Goal: Find specific page/section: Find specific page/section

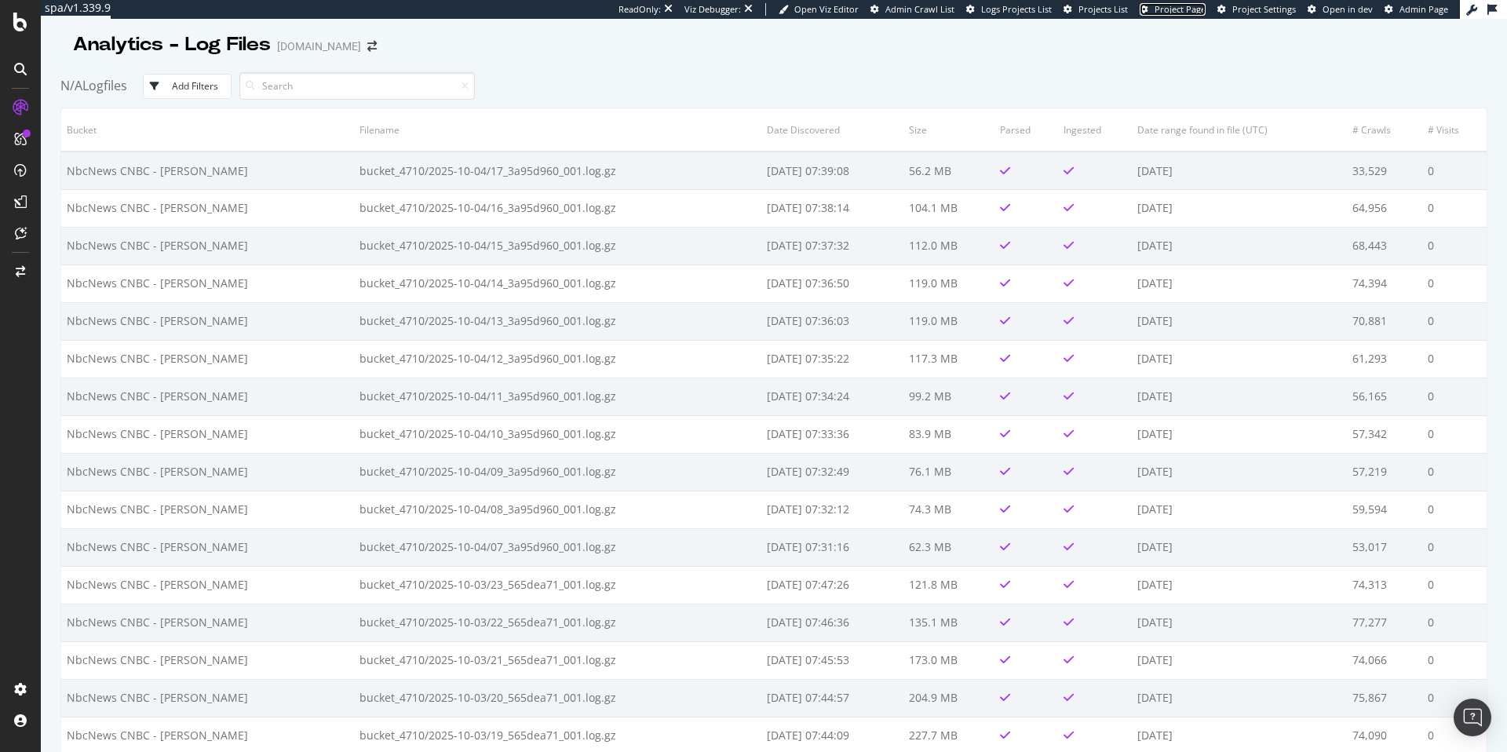
click at [1171, 12] on span "Project Page" at bounding box center [1180, 9] width 51 height 12
click at [1193, 6] on span "Project Page" at bounding box center [1180, 9] width 51 height 12
click at [1166, 3] on span "Project Page" at bounding box center [1180, 9] width 51 height 12
click at [286, 48] on div "[DOMAIN_NAME]" at bounding box center [319, 46] width 84 height 16
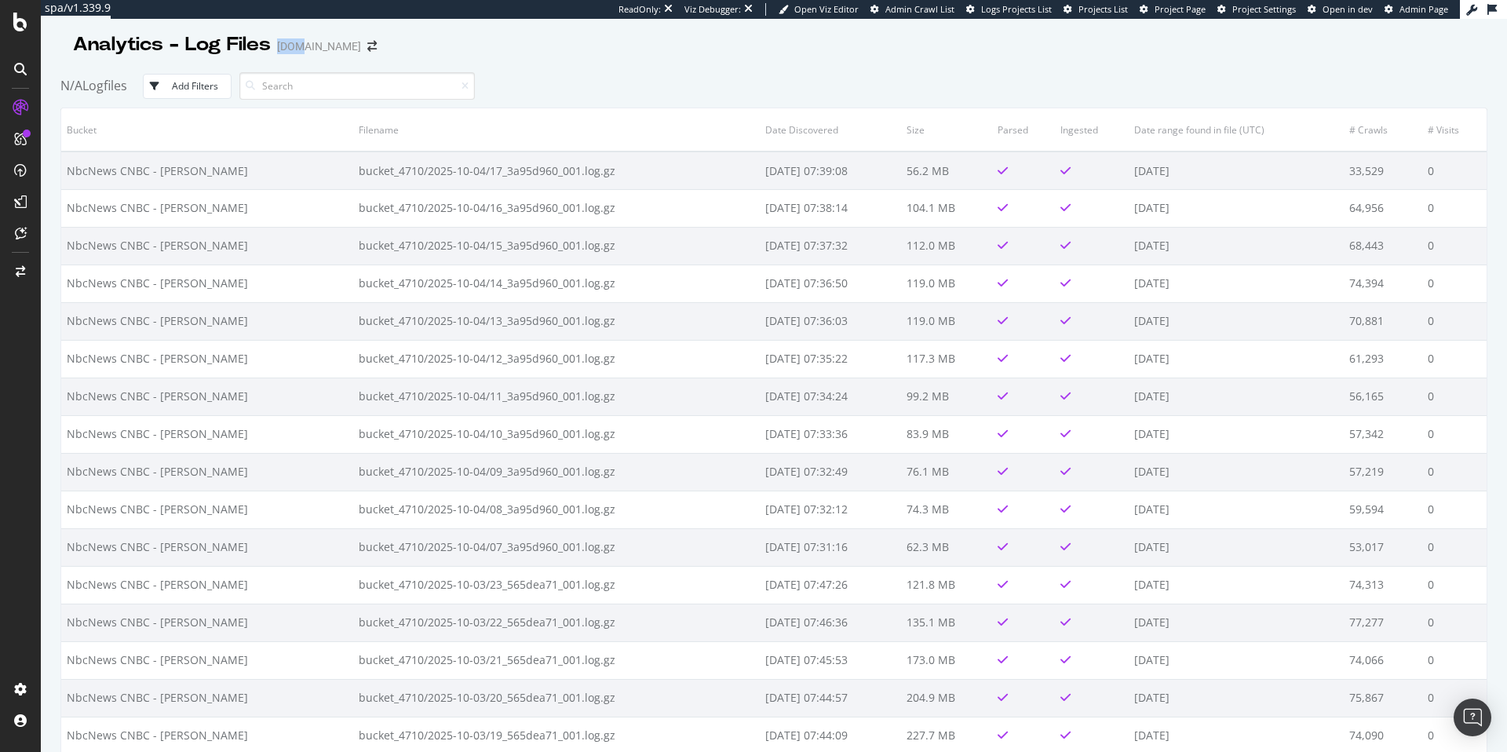
copy div "cnbc"
click at [1173, 1] on div "ReadOnly: Viz Debugger: Open Viz Editor Admin Crawl List Logs Projects List Pro…" at bounding box center [1040, 9] width 842 height 19
click at [1173, 5] on span "Project Page" at bounding box center [1180, 9] width 51 height 12
